Goal: Task Accomplishment & Management: Manage account settings

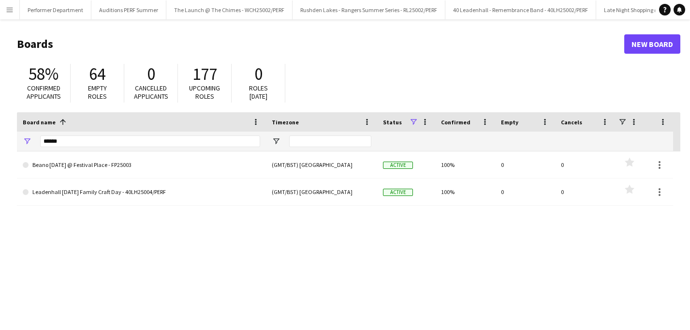
scroll to position [0, 3051]
drag, startPoint x: 76, startPoint y: 142, endPoint x: 33, endPoint y: 142, distance: 42.6
click at [34, 142] on div "******" at bounding box center [141, 141] width 249 height 19
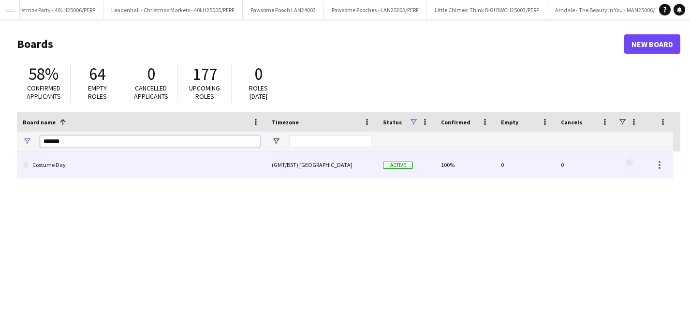
type input "*******"
click at [58, 164] on link "Costume Day" at bounding box center [141, 164] width 237 height 27
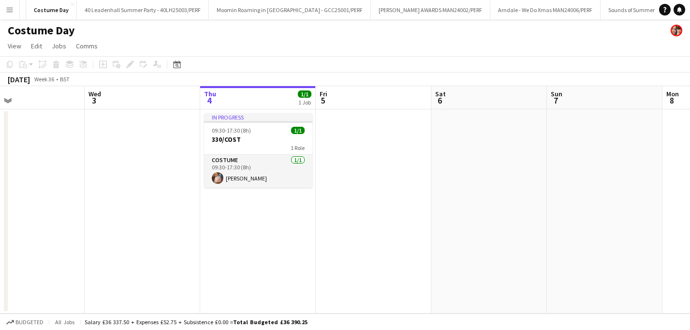
scroll to position [0, 266]
drag, startPoint x: 161, startPoint y: 126, endPoint x: 242, endPoint y: 128, distance: 81.3
click at [242, 128] on app-calendar-viewport "Sun 31 Mon 1 Tue 2 Wed 3 Thu 4 1/1 1 Job Fri 5 Sat 6 Sun 7 Mon 8 Tue 9 Wed 10 I…" at bounding box center [345, 199] width 690 height 227
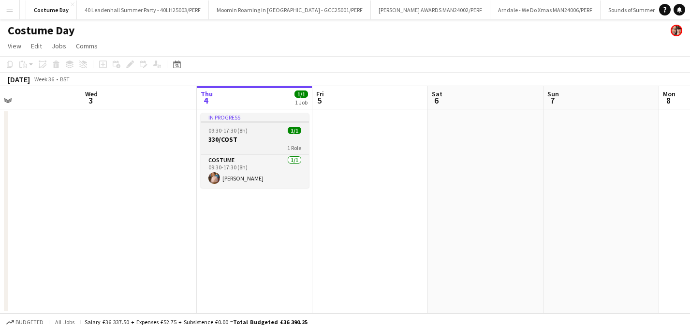
click at [256, 140] on h3 "330/COST" at bounding box center [255, 139] width 108 height 9
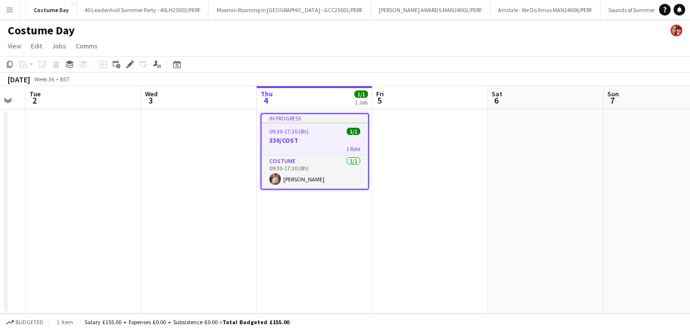
scroll to position [0, 332]
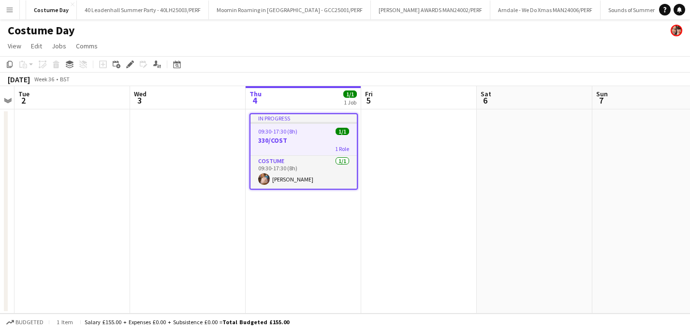
drag, startPoint x: 248, startPoint y: 126, endPoint x: 296, endPoint y: 123, distance: 49.0
click at [296, 123] on app-calendar-viewport "Sat 30 Sun 31 Mon 1 Tue 2 Wed 3 Thu 4 1/1 1 Job Fri 5 Sat 6 Sun 7 Mon 8 Tue 9 I…" at bounding box center [345, 199] width 690 height 227
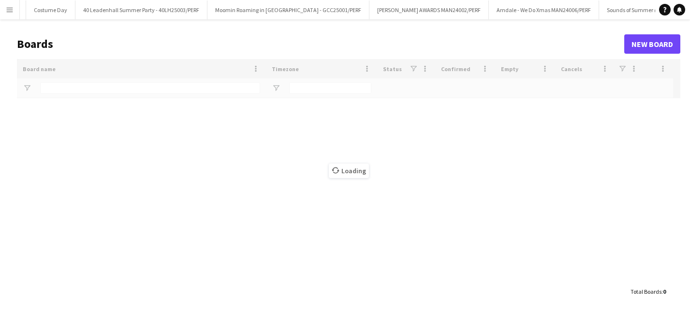
type input "*******"
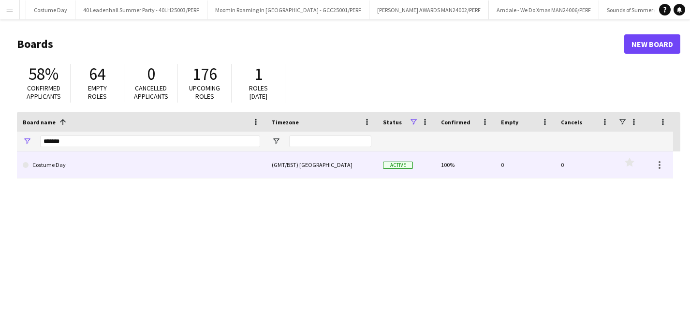
click at [67, 171] on link "Costume Day" at bounding box center [141, 164] width 237 height 27
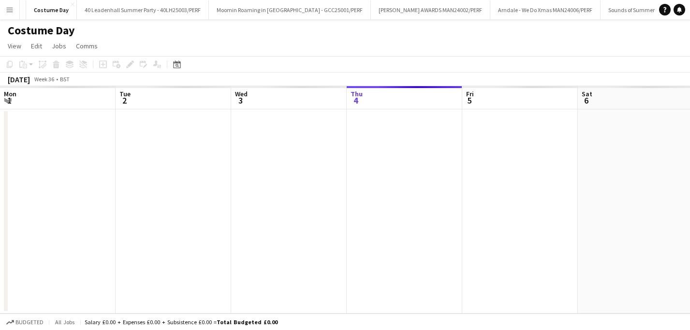
scroll to position [0, 231]
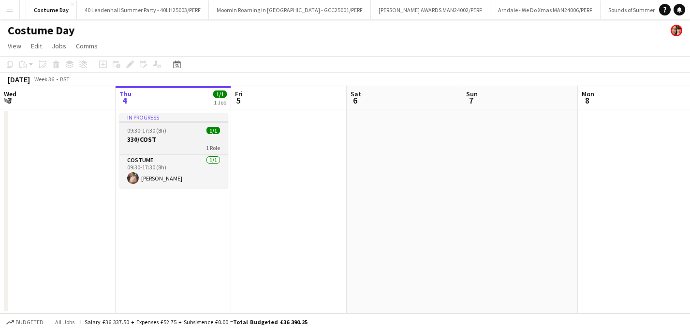
click at [169, 127] on div "09:30-17:30 (8h) 1/1" at bounding box center [173, 130] width 108 height 7
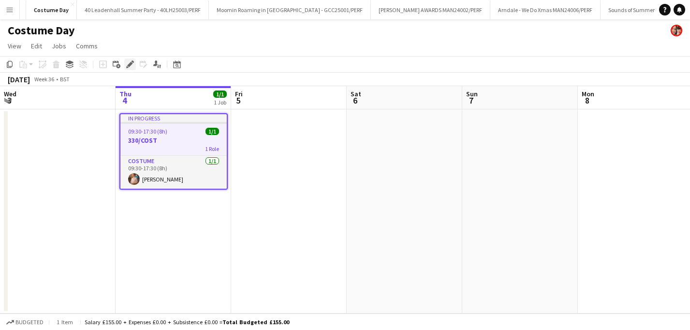
click at [131, 64] on icon at bounding box center [129, 64] width 5 height 5
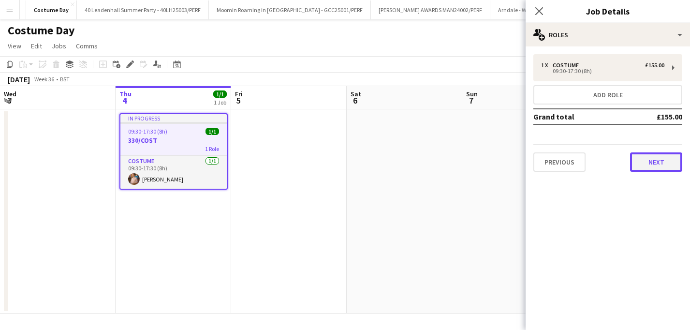
click at [644, 158] on button "Next" at bounding box center [656, 161] width 52 height 19
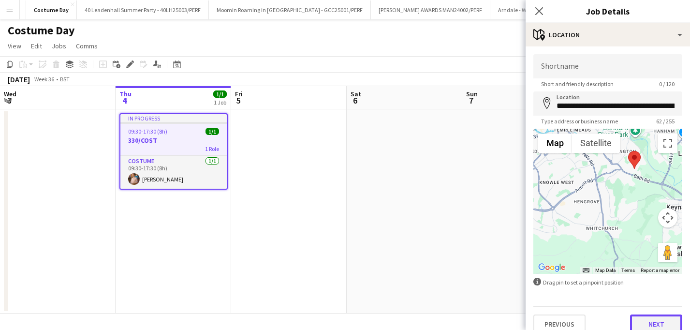
click at [649, 320] on button "Next" at bounding box center [656, 323] width 52 height 19
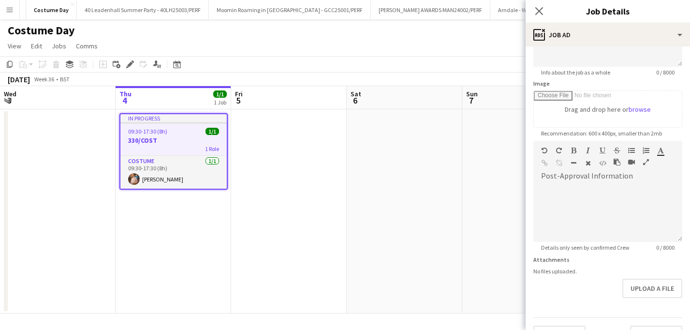
scroll to position [148, 0]
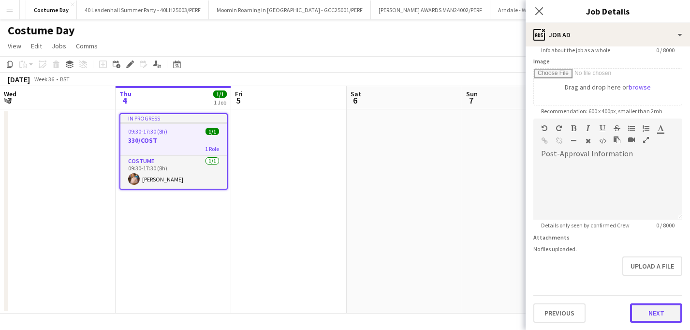
click at [651, 311] on button "Next" at bounding box center [656, 312] width 52 height 19
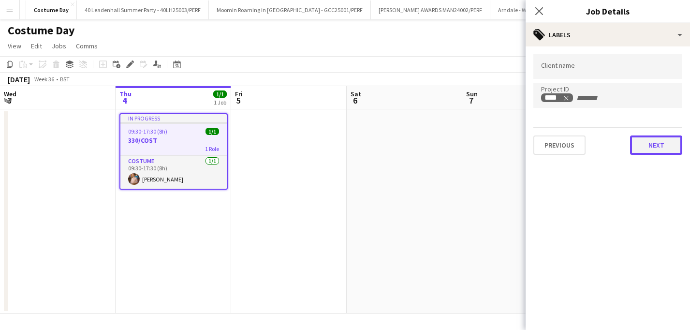
click at [655, 148] on button "Next" at bounding box center [656, 144] width 52 height 19
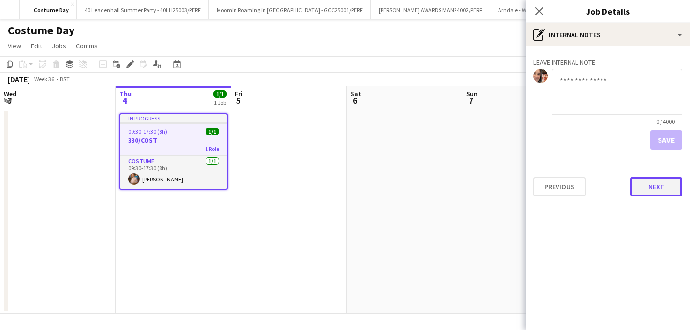
click at [661, 180] on button "Next" at bounding box center [656, 186] width 52 height 19
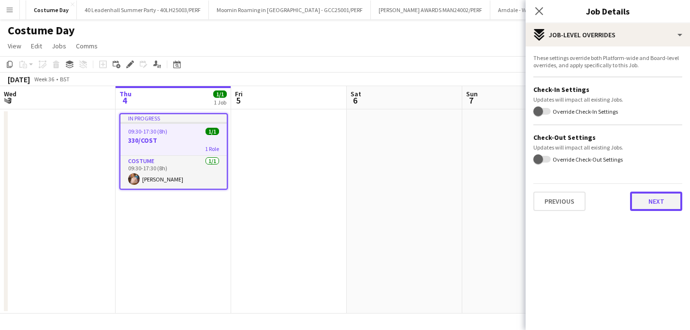
click at [653, 205] on button "Next" at bounding box center [656, 201] width 52 height 19
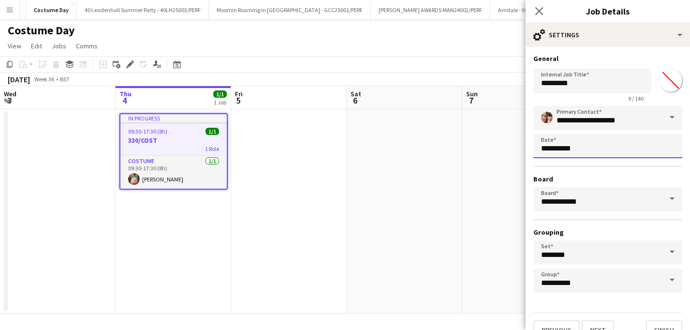
click at [587, 153] on body "Menu Boards Boards Boards All jobs Status Workforce Workforce My Workforce Recr…" at bounding box center [345, 165] width 690 height 330
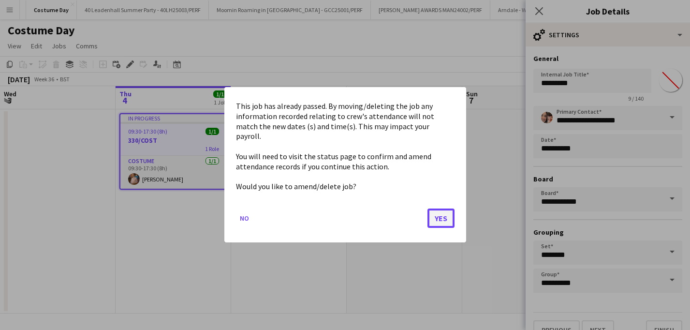
click at [439, 215] on button "Yes" at bounding box center [441, 218] width 27 height 19
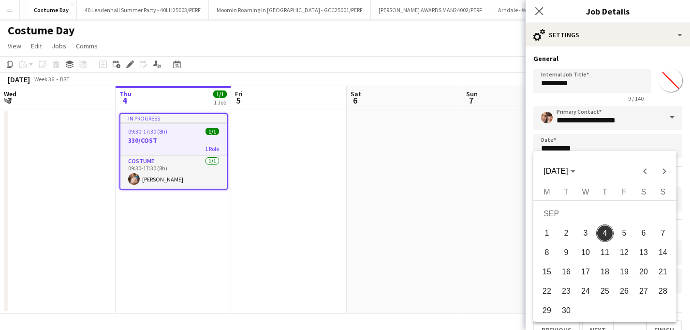
click at [623, 233] on span "5" at bounding box center [624, 232] width 17 height 17
type input "**********"
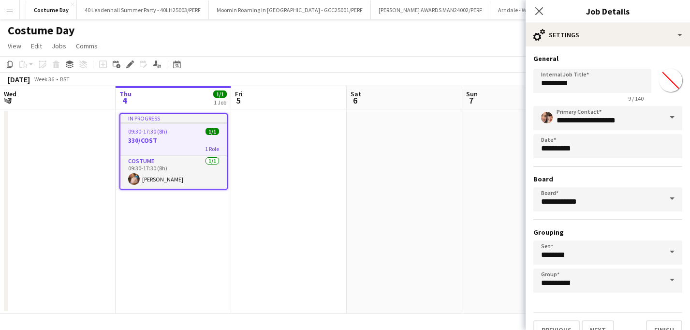
scroll to position [17, 0]
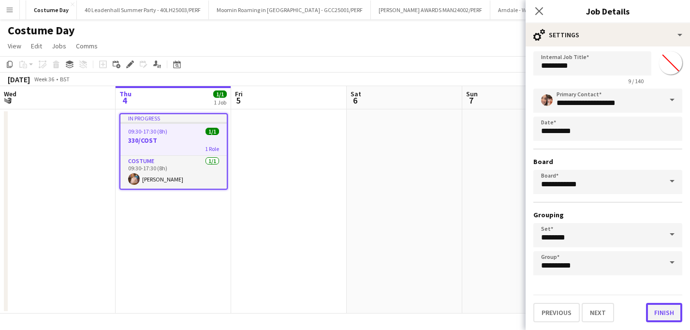
click at [662, 311] on button "Finish" at bounding box center [664, 312] width 36 height 19
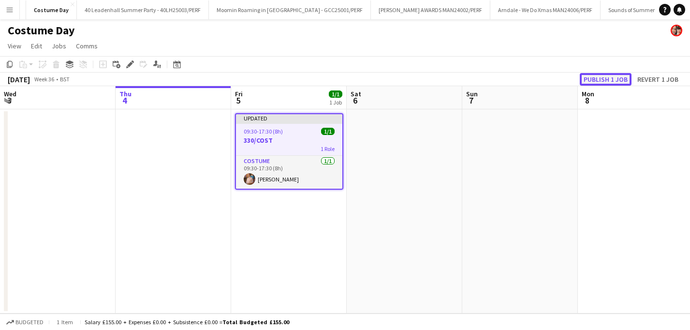
click at [595, 76] on button "Publish 1 job" at bounding box center [606, 79] width 52 height 13
